Goal: Navigation & Orientation: Find specific page/section

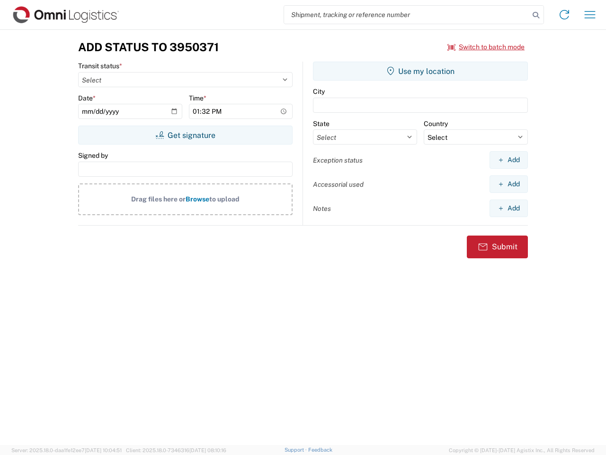
click at [407, 15] on input "search" at bounding box center [406, 15] width 245 height 18
click at [536, 15] on icon at bounding box center [536, 15] width 13 height 13
click at [565, 15] on icon at bounding box center [564, 14] width 15 height 15
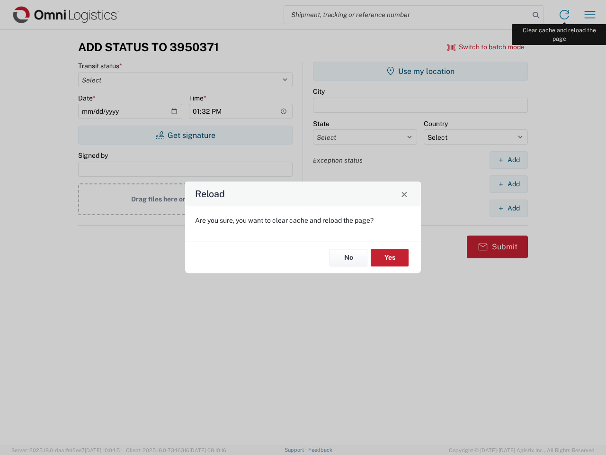
click at [590, 15] on div "Reload Are you sure, you want to clear cache and reload the page? No Yes" at bounding box center [303, 227] width 606 height 455
click at [486, 47] on div "Reload Are you sure, you want to clear cache and reload the page? No Yes" at bounding box center [303, 227] width 606 height 455
click at [185, 135] on div "Reload Are you sure, you want to clear cache and reload the page? No Yes" at bounding box center [303, 227] width 606 height 455
click at [421, 71] on div "Reload Are you sure, you want to clear cache and reload the page? No Yes" at bounding box center [303, 227] width 606 height 455
click at [509, 160] on div "Reload Are you sure, you want to clear cache and reload the page? No Yes" at bounding box center [303, 227] width 606 height 455
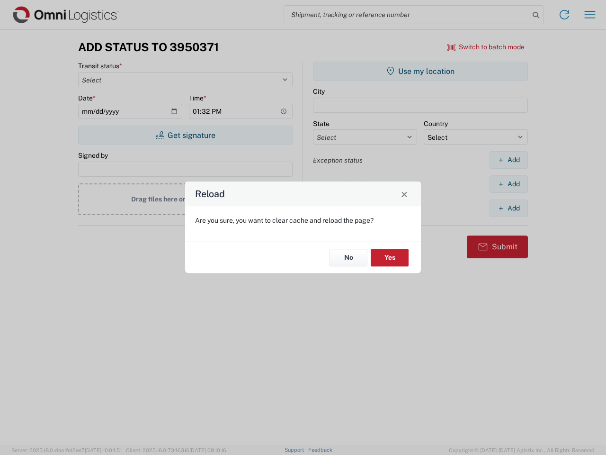
click at [509, 184] on div "Reload Are you sure, you want to clear cache and reload the page? No Yes" at bounding box center [303, 227] width 606 height 455
click at [509, 208] on div "Reload Are you sure, you want to clear cache and reload the page? No Yes" at bounding box center [303, 227] width 606 height 455
